Goal: Task Accomplishment & Management: Complete application form

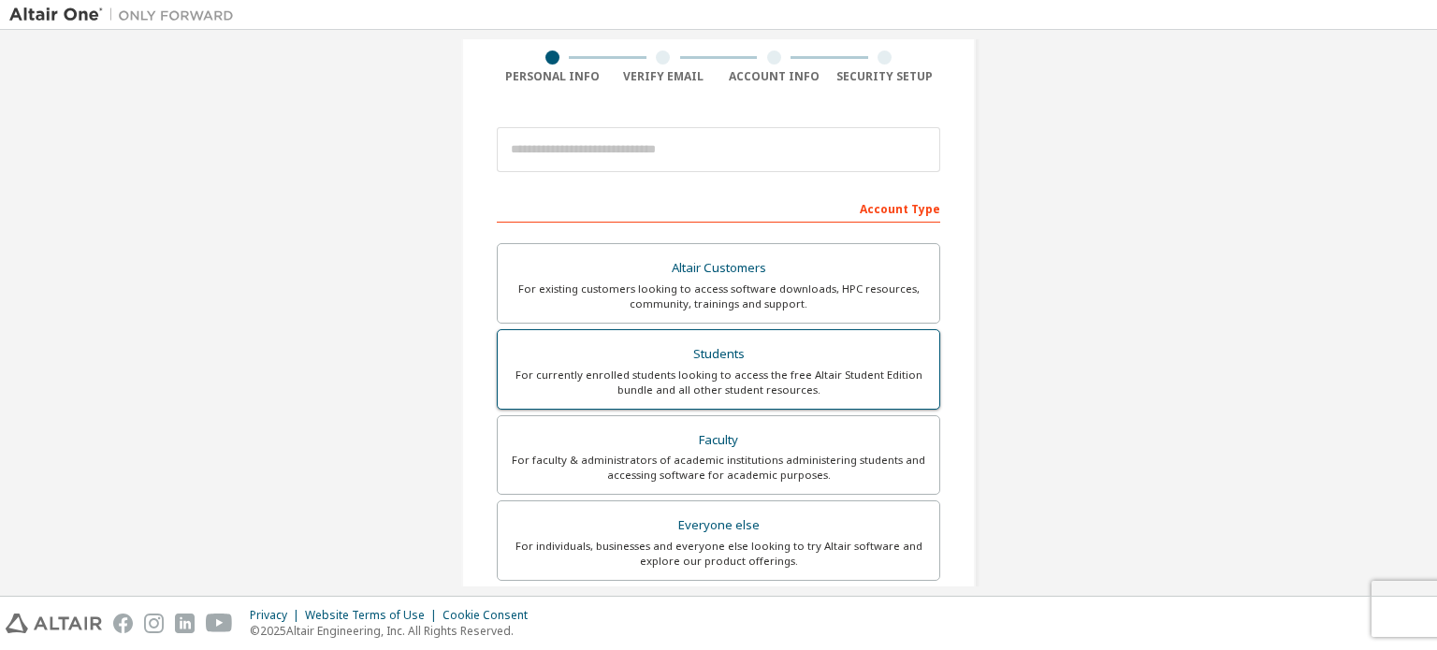
scroll to position [187, 0]
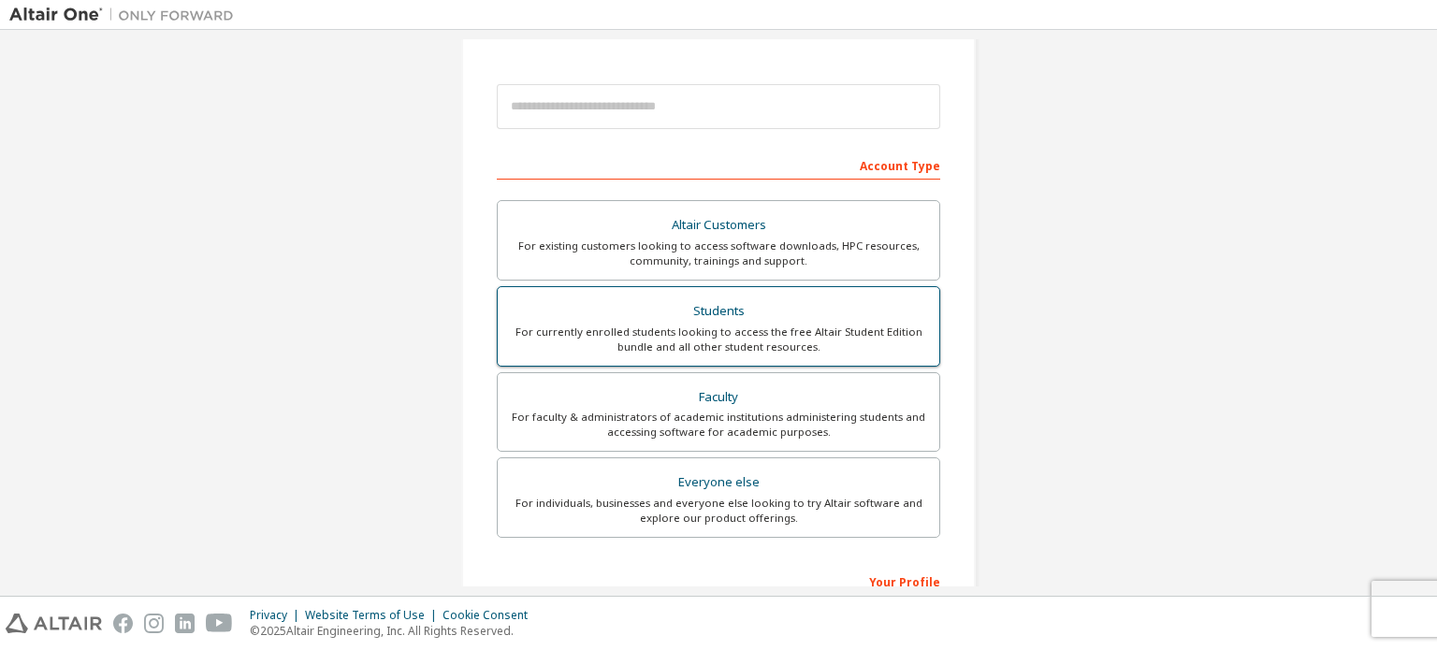
click at [733, 326] on div "For currently enrolled students looking to access the free Altair Student Editi…" at bounding box center [718, 340] width 419 height 30
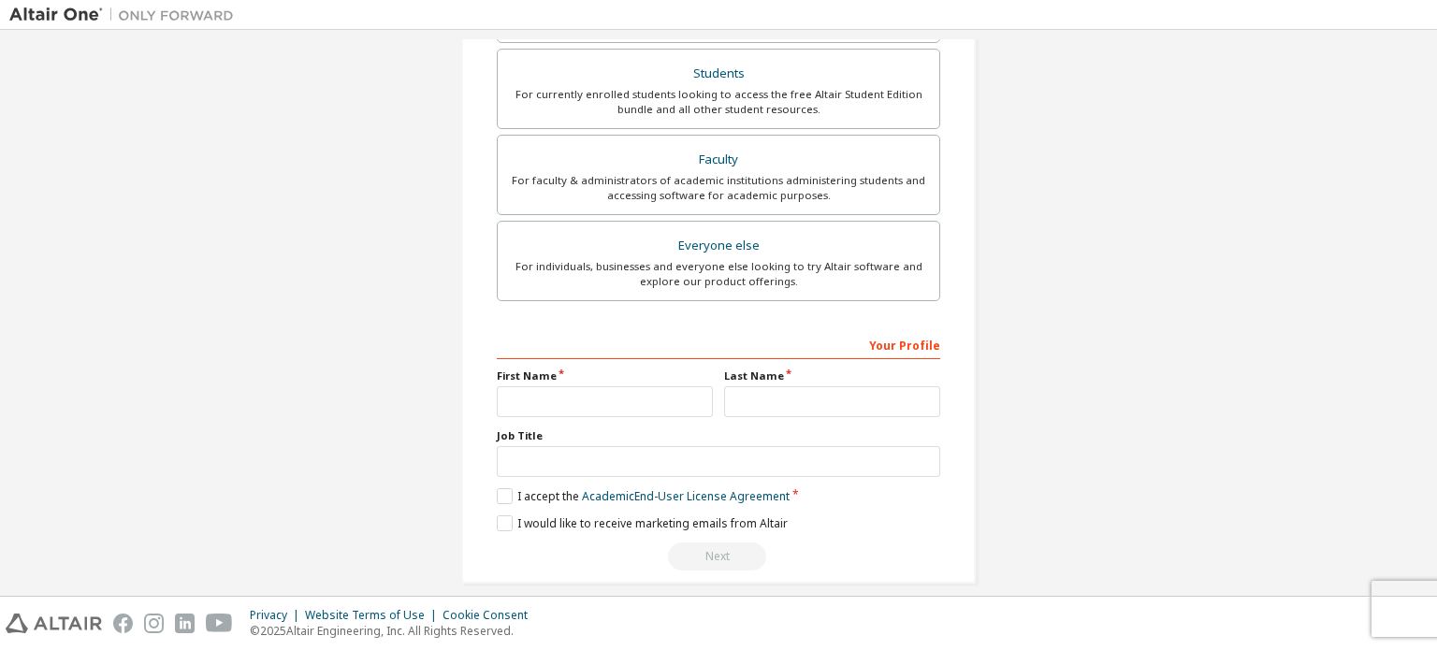
scroll to position [487, 0]
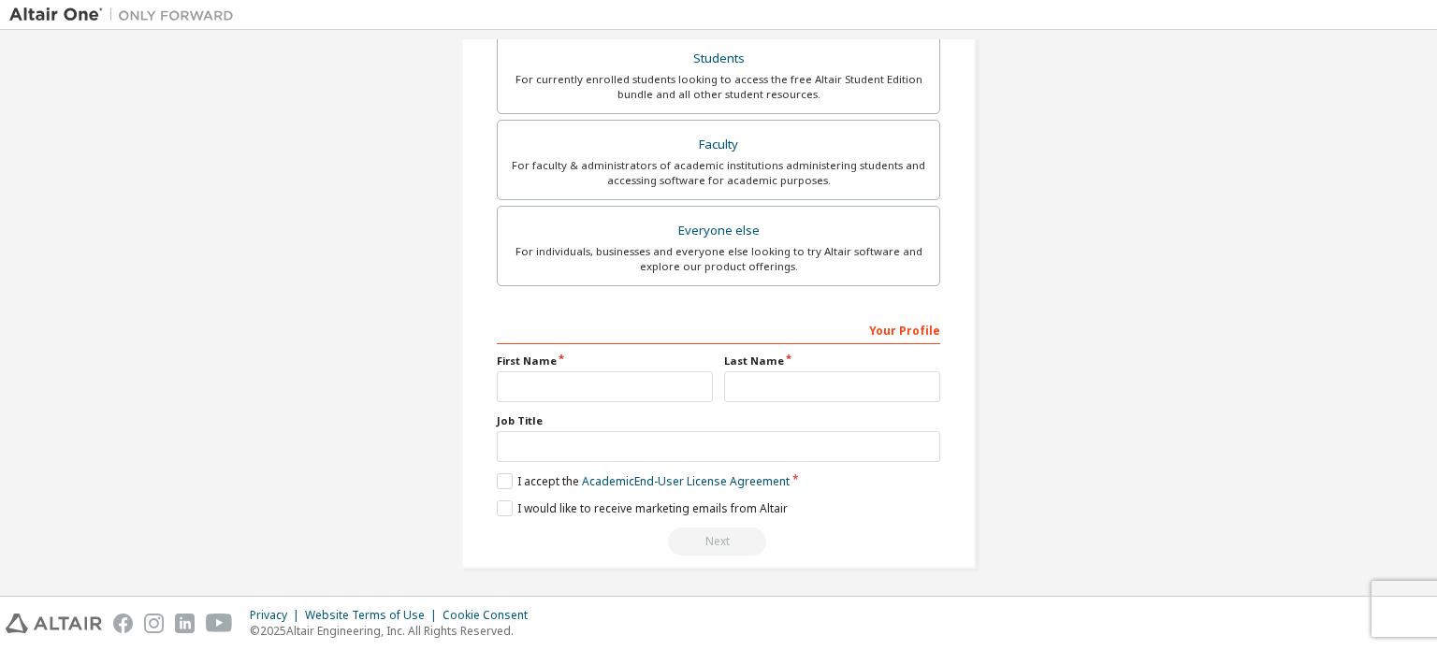
click at [677, 398] on div "Your Profile First Name Last Name Job Title Please provide State/Province to he…" at bounding box center [718, 435] width 443 height 242
click at [670, 392] on input "text" at bounding box center [605, 386] width 216 height 31
type input "*********"
click at [734, 388] on input "text" at bounding box center [832, 386] width 216 height 31
type input "*****"
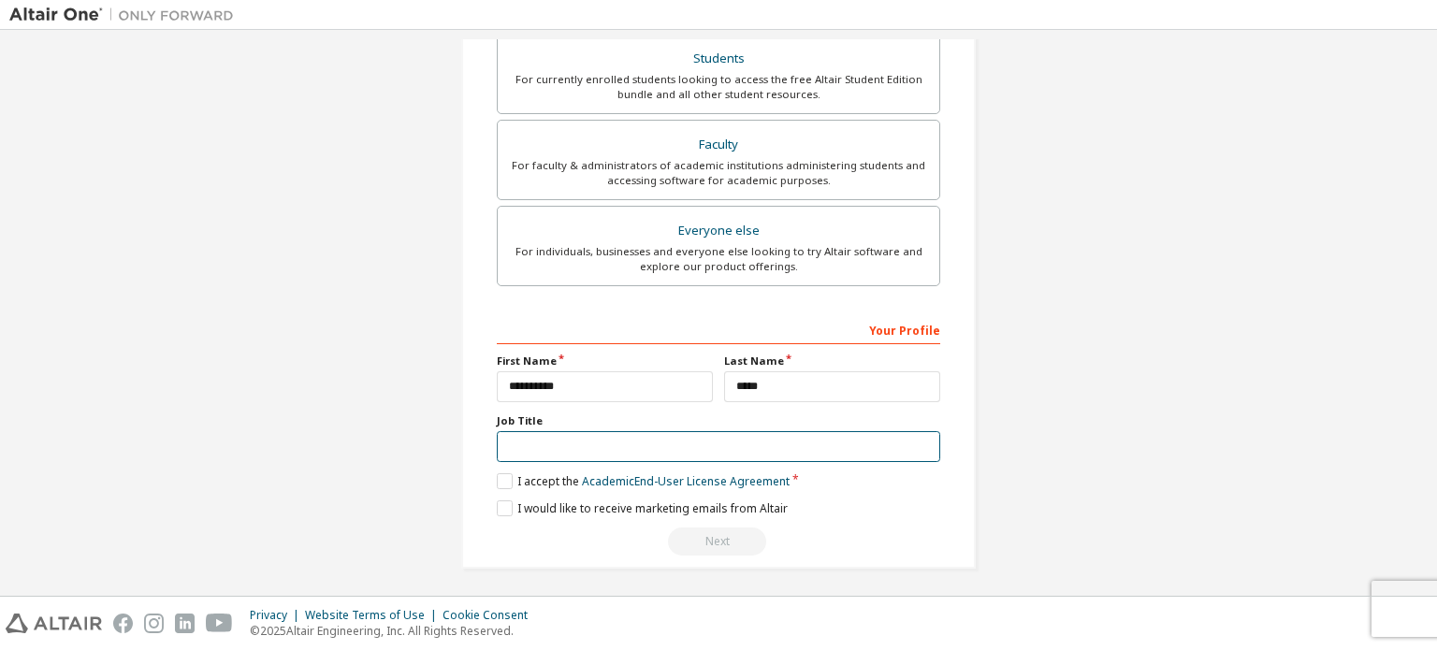
click at [640, 448] on input "text" at bounding box center [718, 446] width 443 height 31
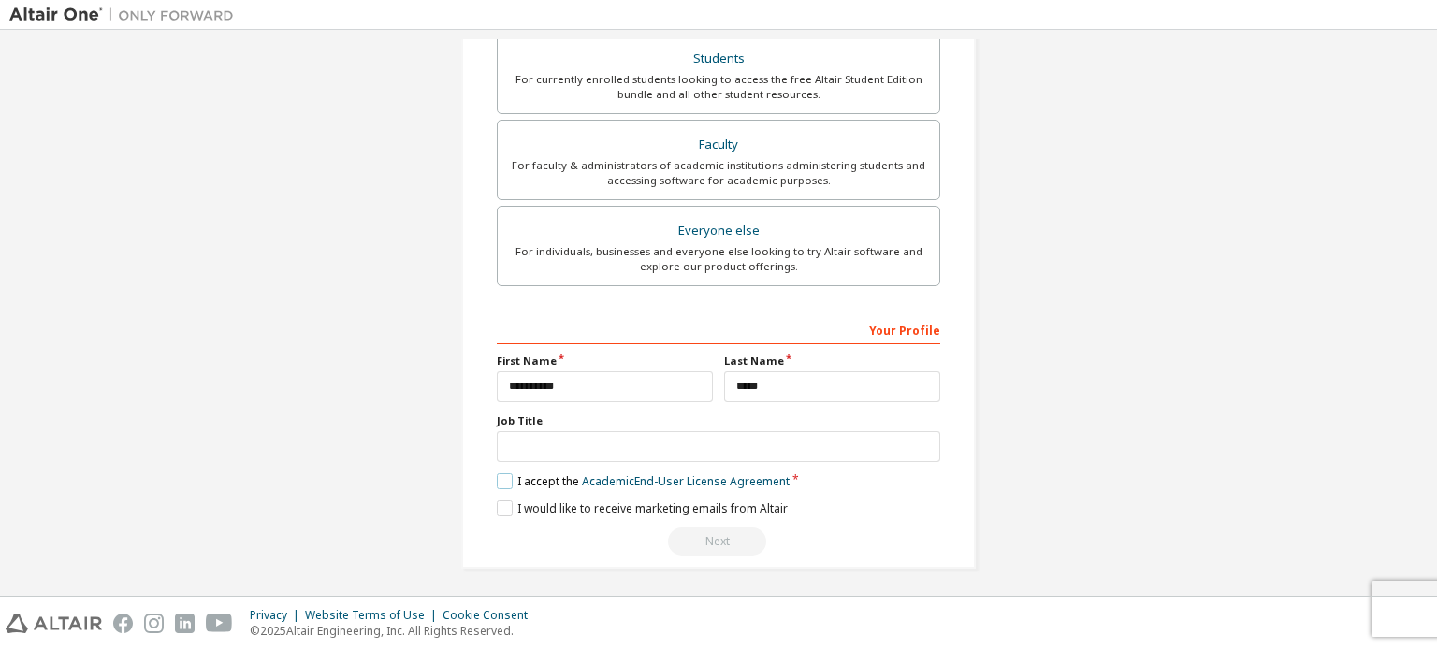
click at [514, 473] on label "I accept the Academic End-User License Agreement" at bounding box center [643, 481] width 293 height 16
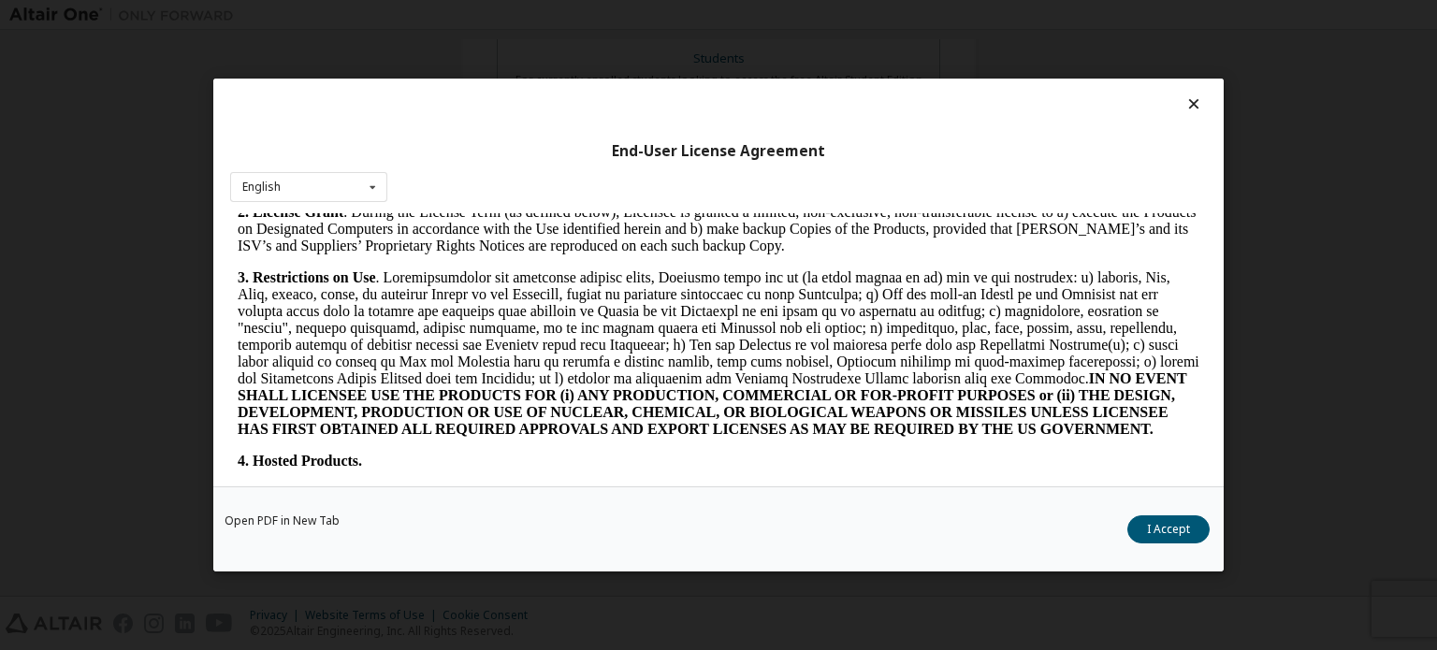
scroll to position [1403, 0]
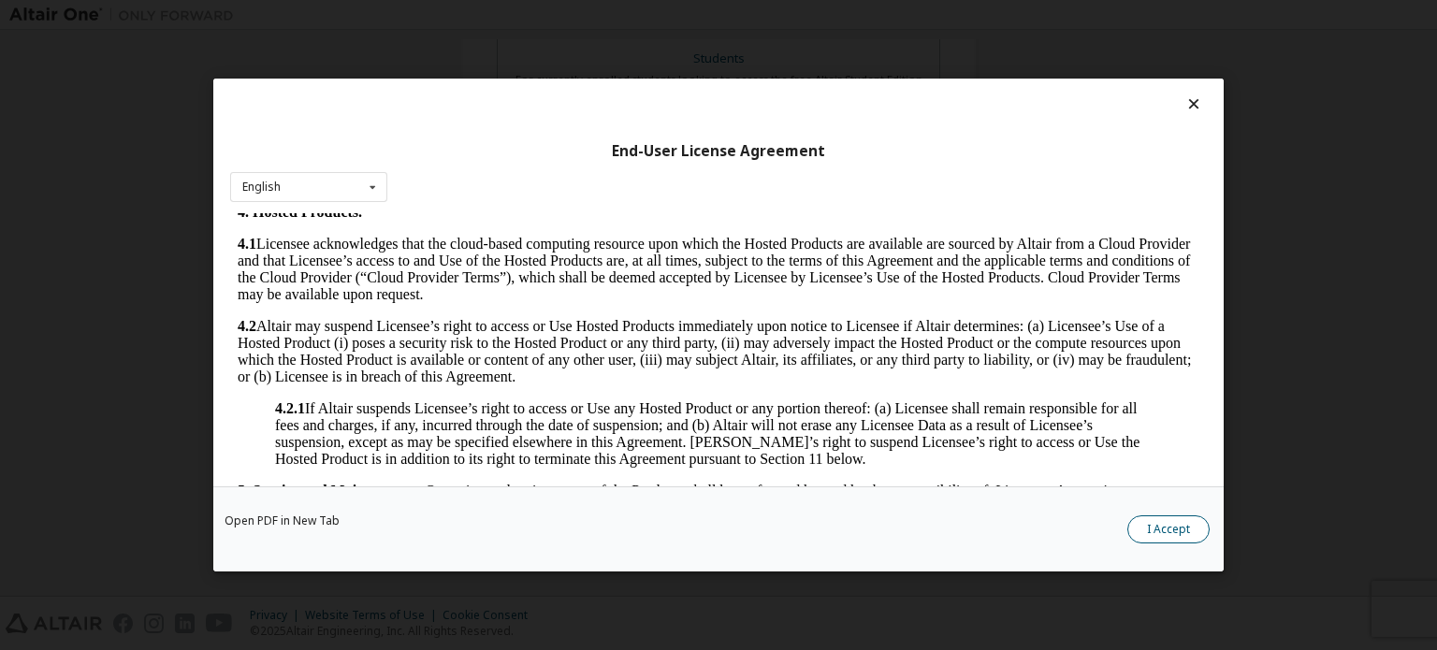
click at [1164, 532] on button "I Accept" at bounding box center [1168, 529] width 82 height 28
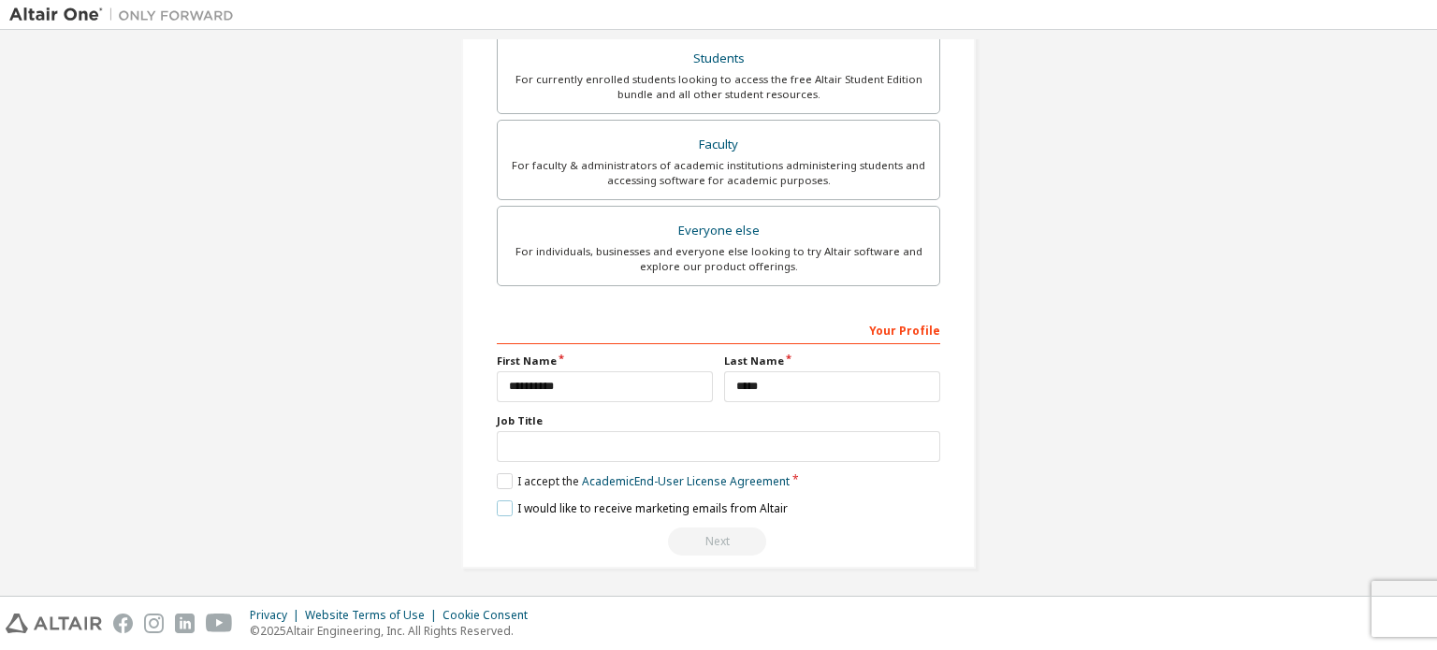
click at [505, 511] on label "I would like to receive marketing emails from Altair" at bounding box center [642, 508] width 291 height 16
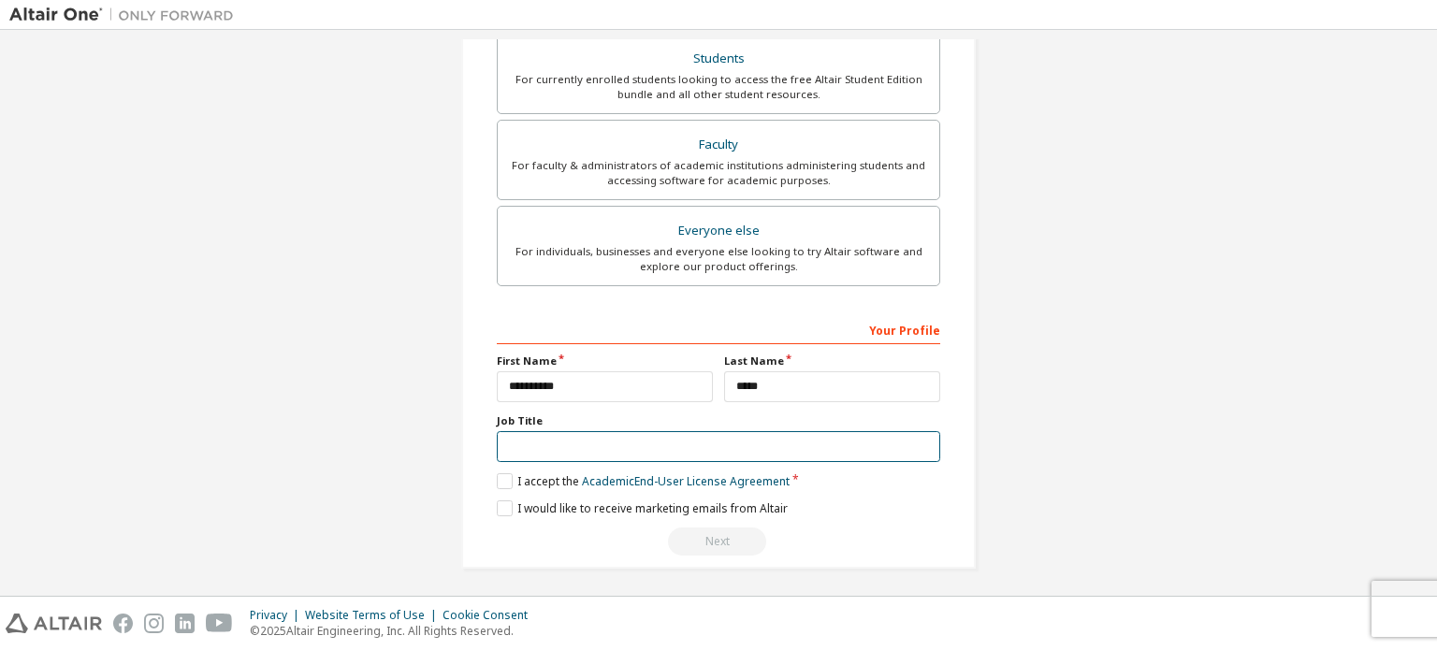
click at [538, 442] on input "text" at bounding box center [718, 446] width 443 height 31
type input "*******"
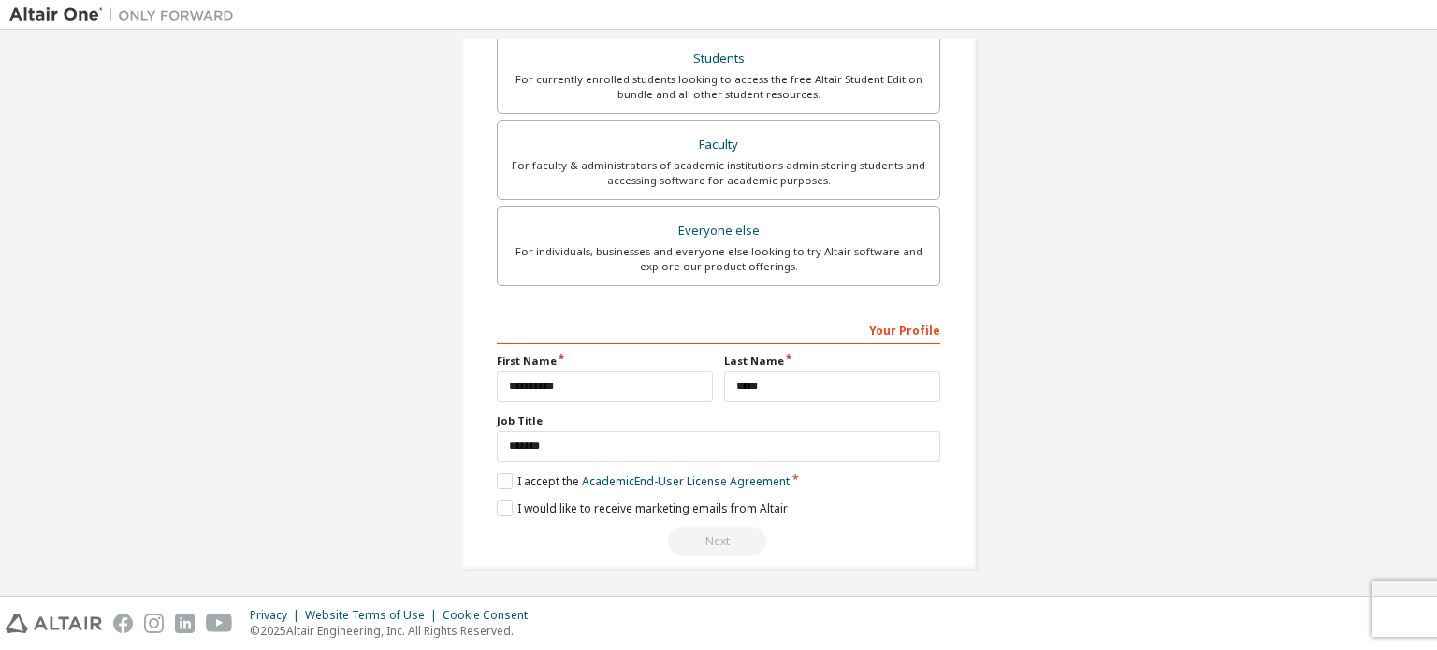
click at [761, 562] on div "Create an Altair One Account For Free Trials, Licenses, Downloads, Learning & D…" at bounding box center [718, 71] width 514 height 994
click at [1093, 358] on div "Create an Altair One Account For Free Trials, Licenses, Downloads, Learning & D…" at bounding box center [718, 71] width 1418 height 1039
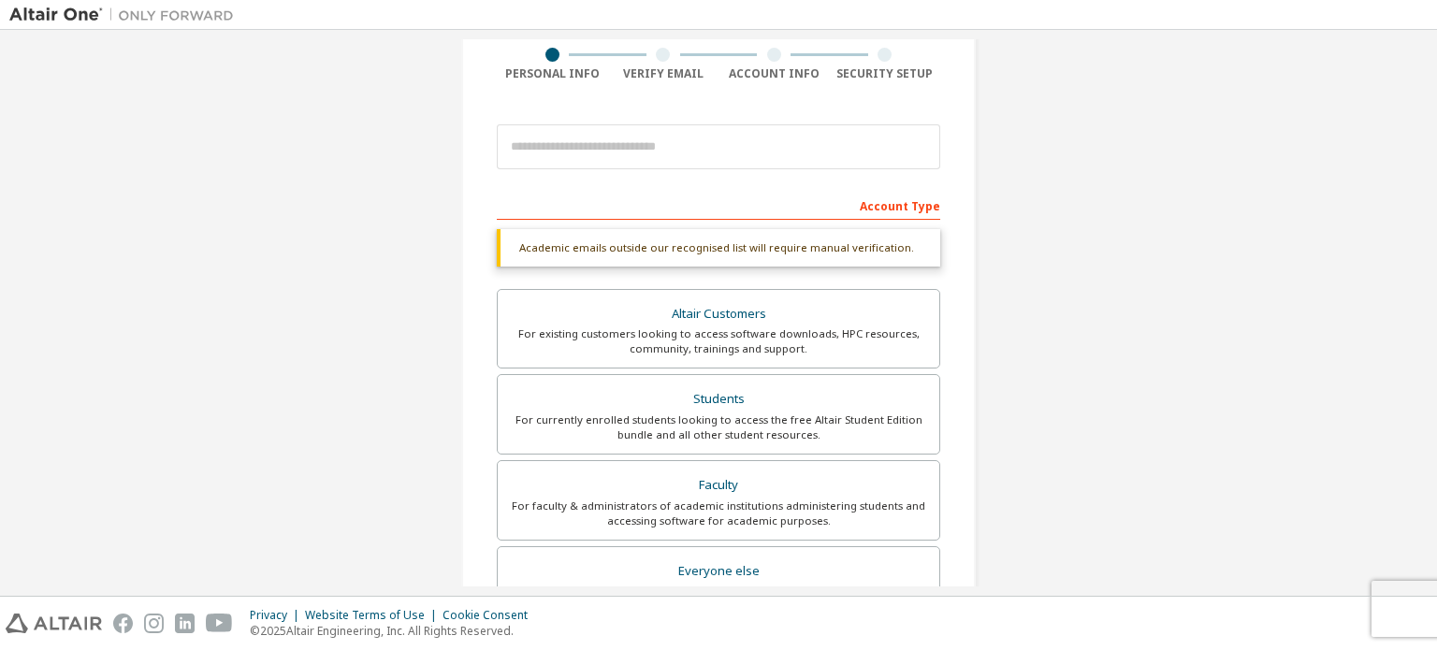
scroll to position [20, 0]
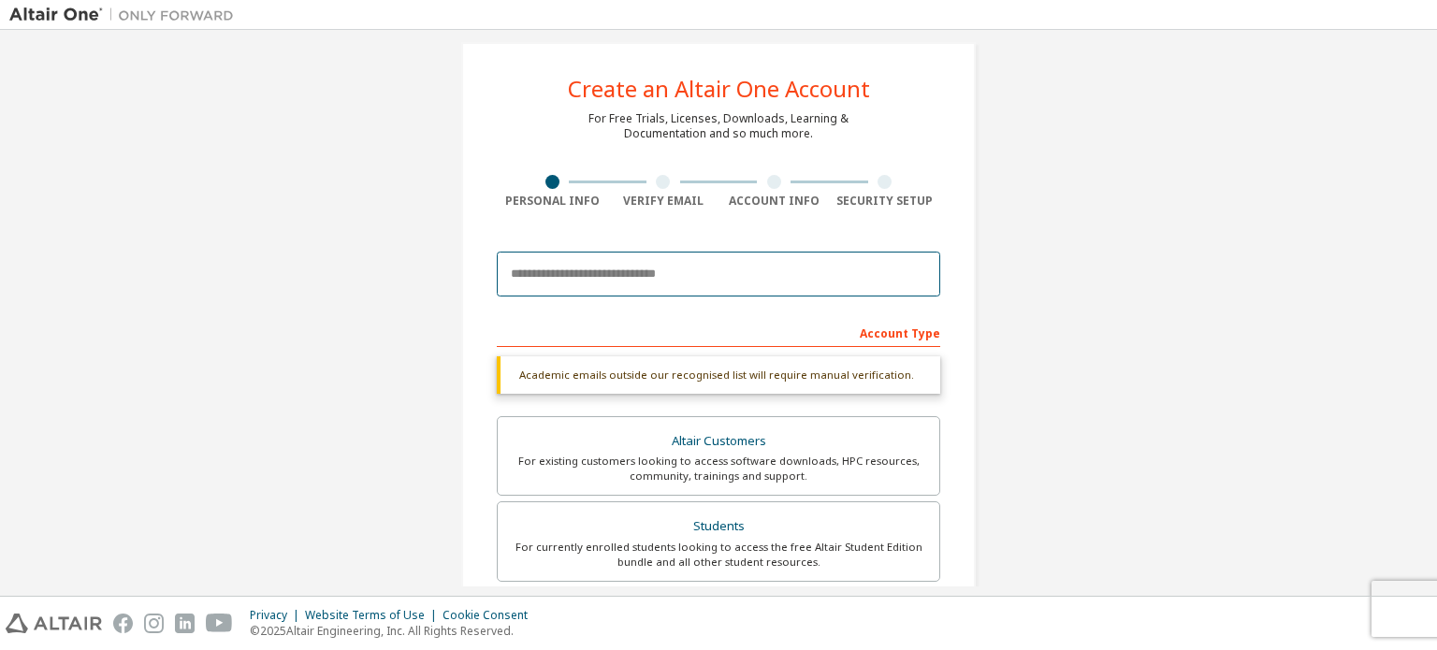
click at [670, 272] on input "email" at bounding box center [718, 274] width 443 height 45
type input "**********"
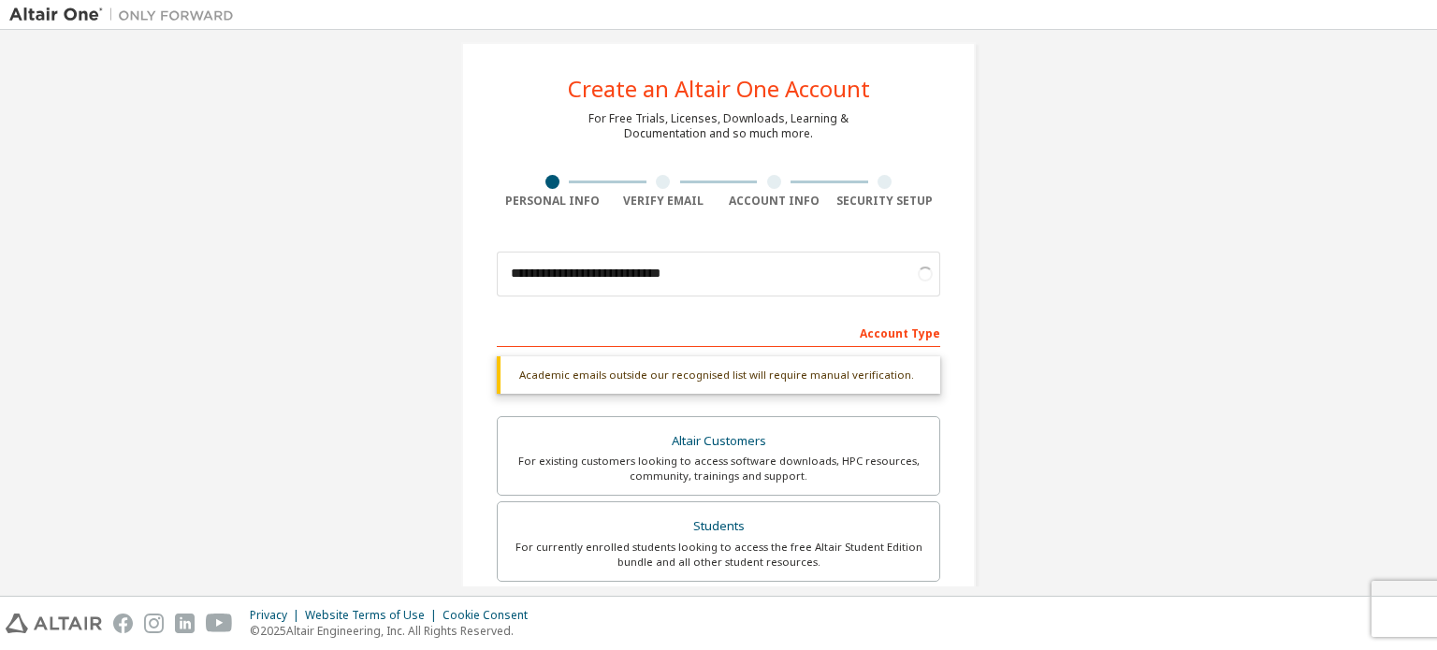
click at [1128, 356] on div "**********" at bounding box center [718, 539] width 1418 height 1039
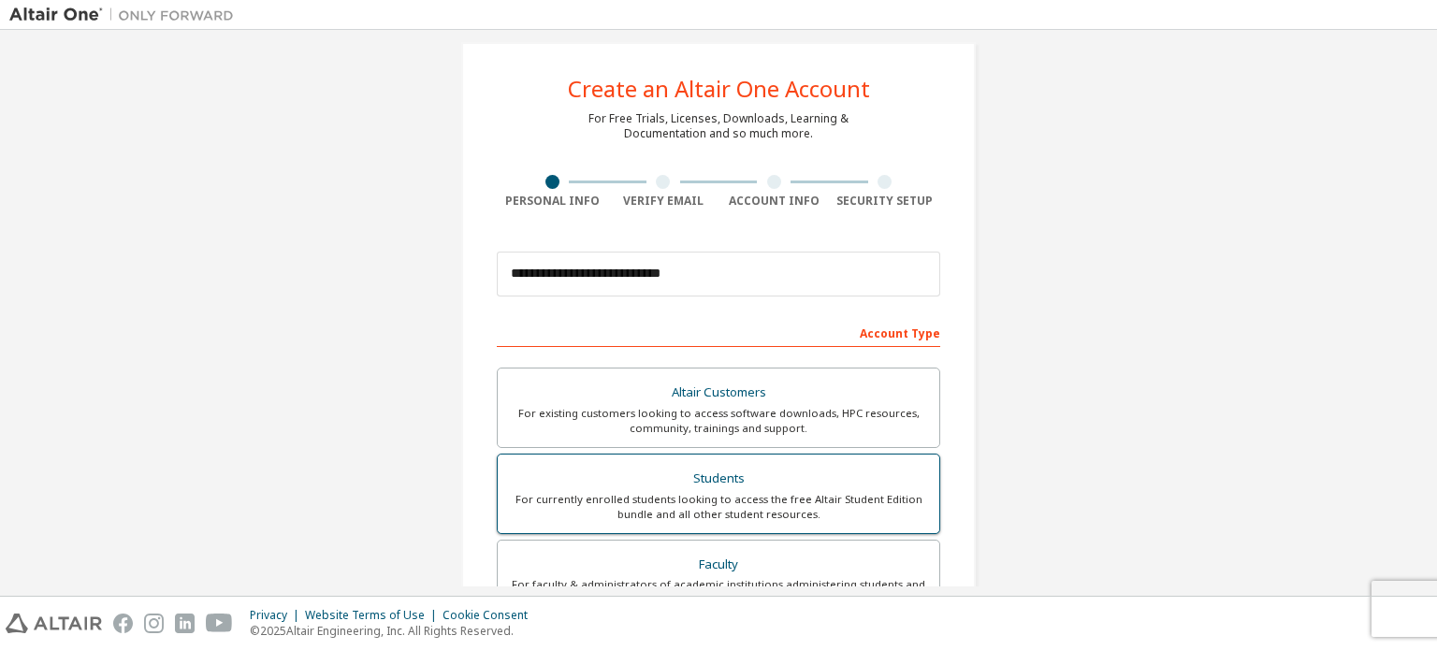
click at [838, 503] on div "For currently enrolled students looking to access the free Altair Student Editi…" at bounding box center [718, 507] width 419 height 30
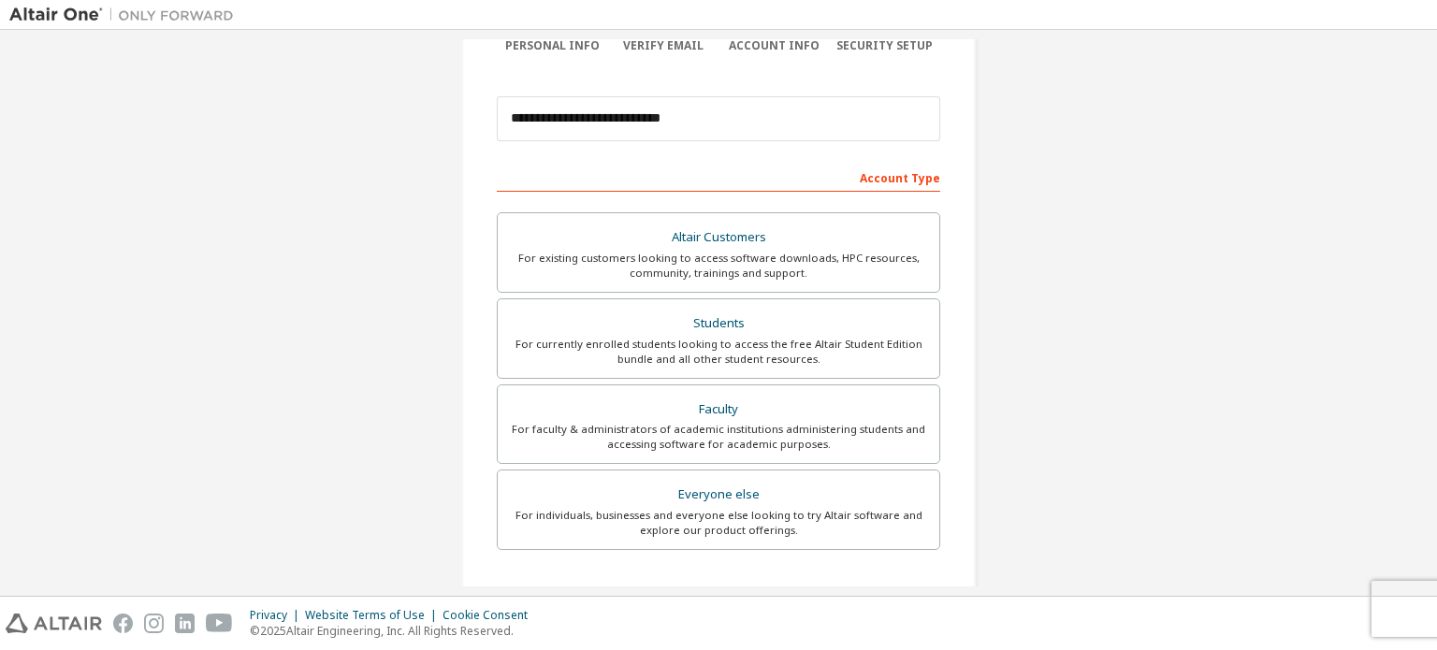
scroll to position [439, 0]
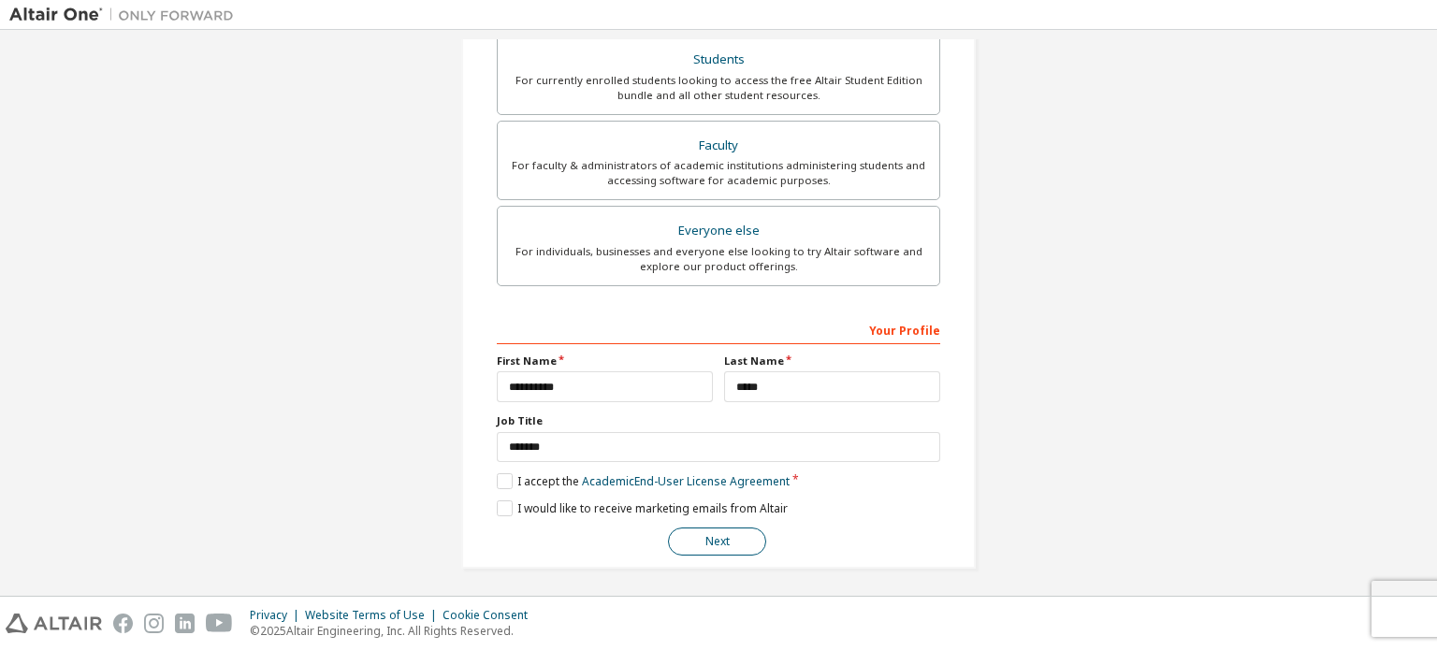
click at [693, 528] on button "Next" at bounding box center [717, 542] width 98 height 28
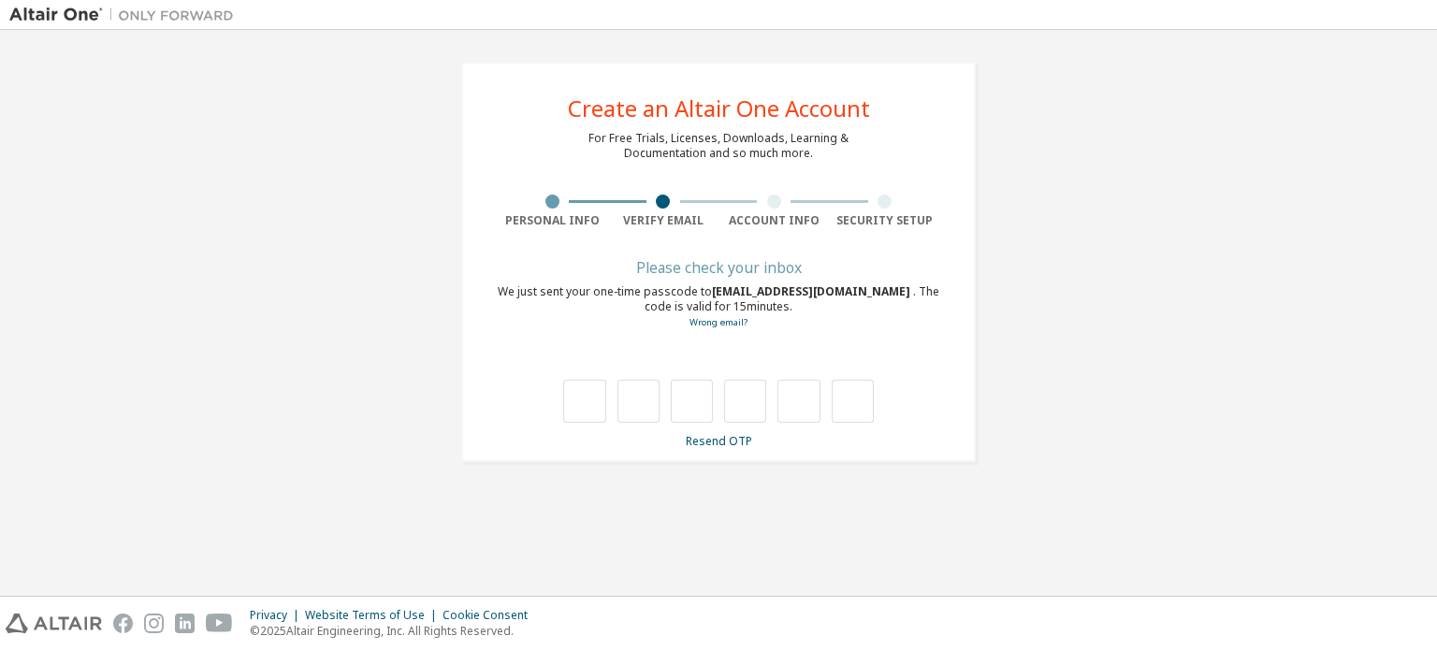
type input "*"
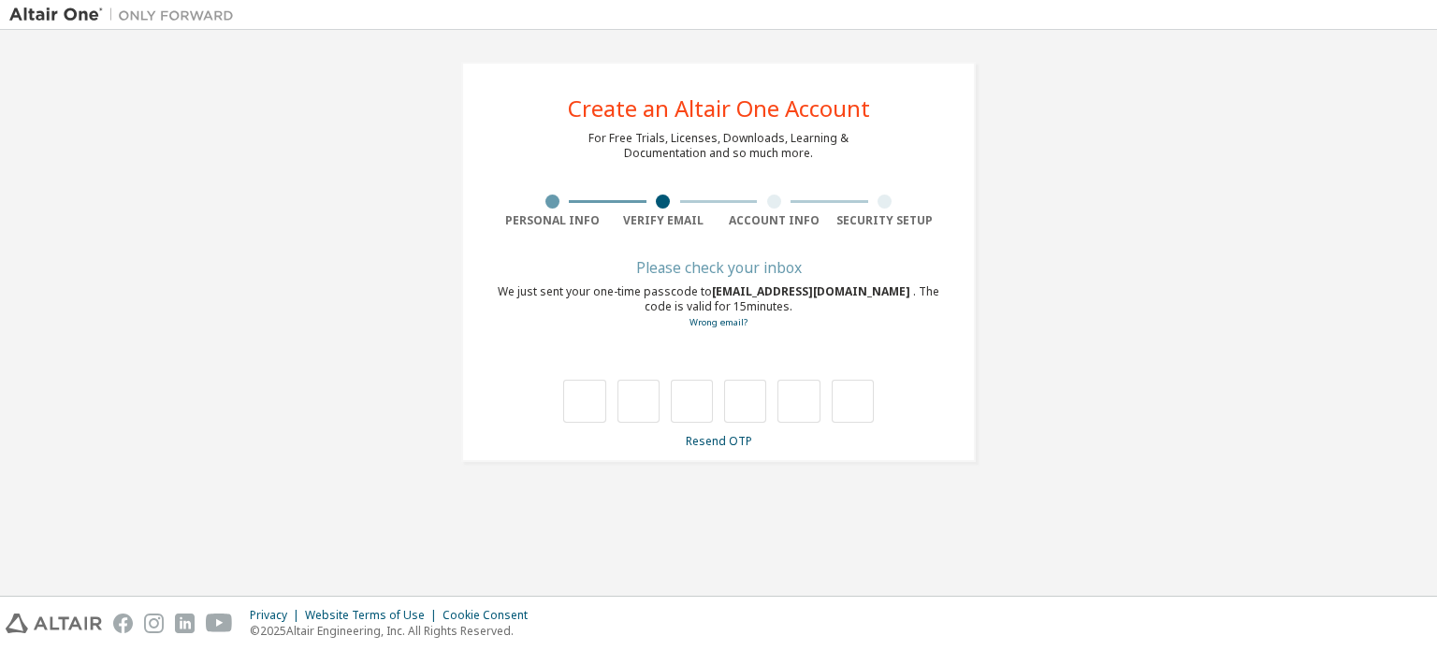
type input "*"
